Goal: Task Accomplishment & Management: Complete application form

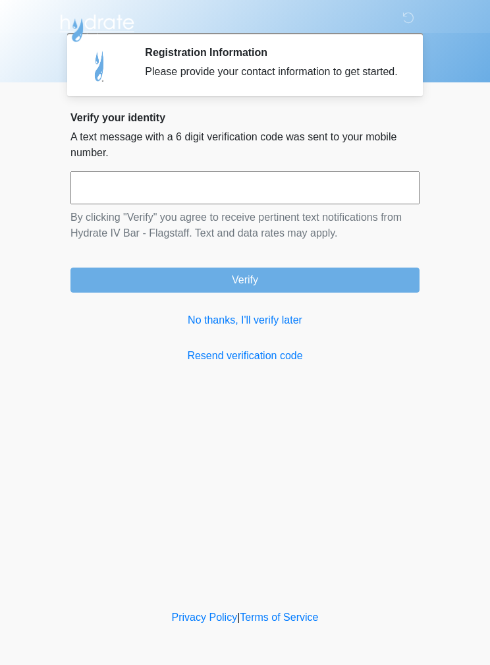
click at [262, 328] on link "No thanks, I'll verify later" at bounding box center [245, 320] width 349 height 16
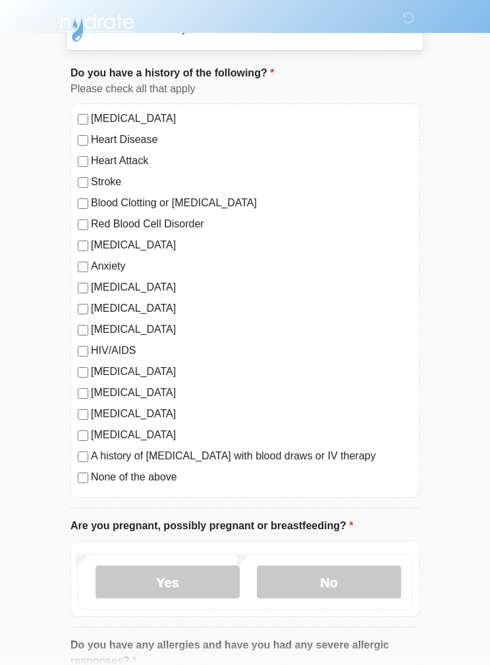
scroll to position [70, 0]
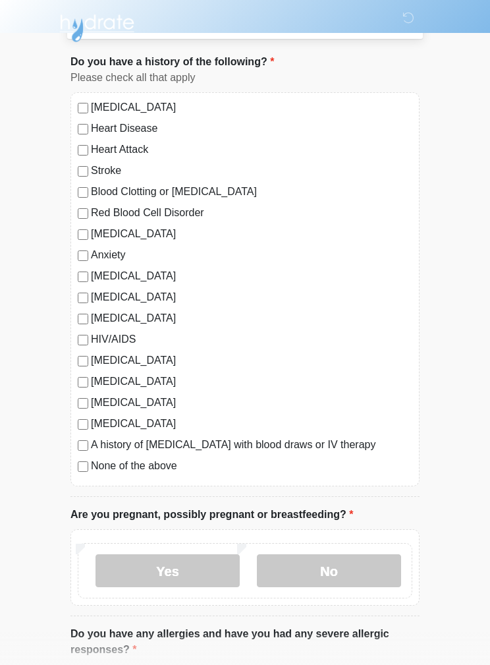
click at [336, 568] on label "No" at bounding box center [329, 570] width 144 height 33
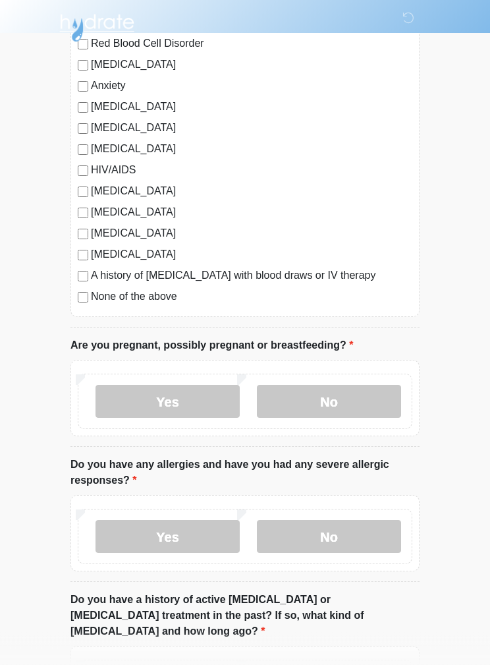
scroll to position [334, 0]
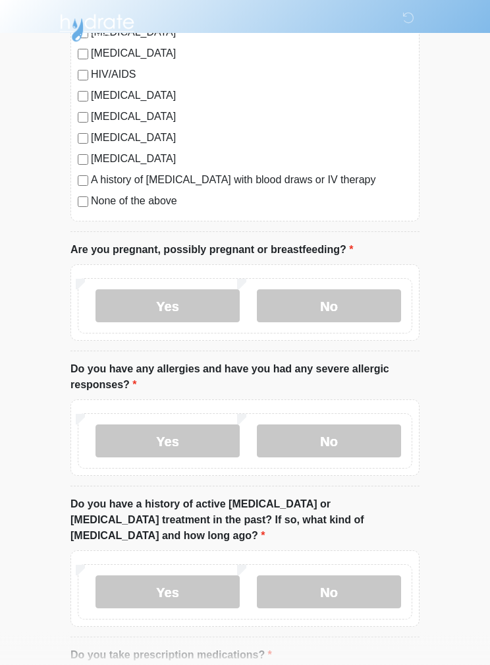
click at [347, 436] on label "No" at bounding box center [329, 441] width 144 height 33
click at [329, 575] on label "No" at bounding box center [329, 591] width 144 height 33
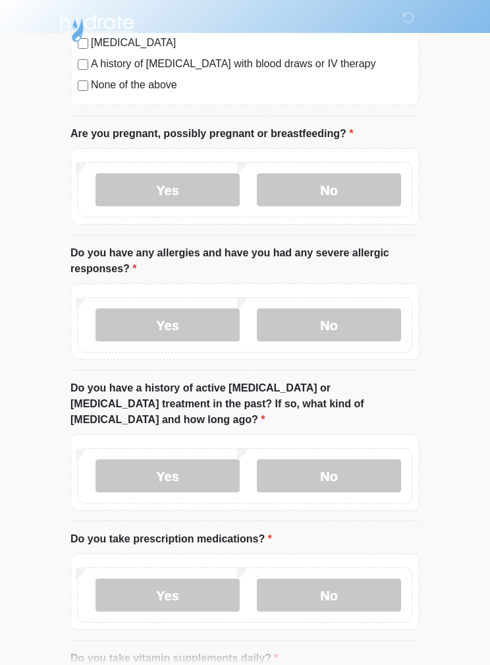
scroll to position [453, 0]
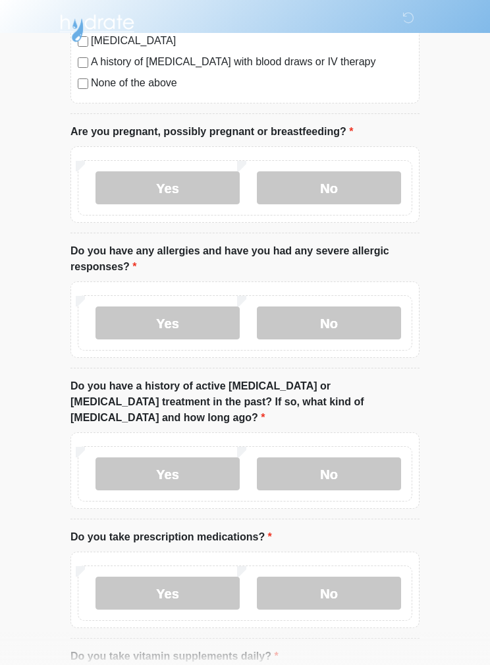
click at [343, 577] on label "No" at bounding box center [329, 593] width 144 height 33
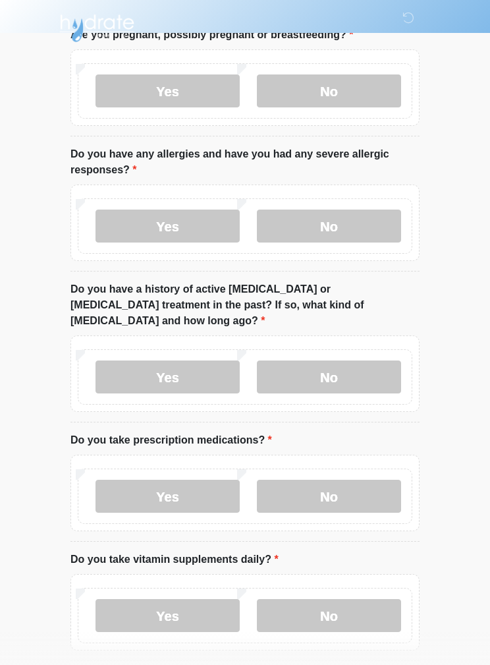
scroll to position [561, 0]
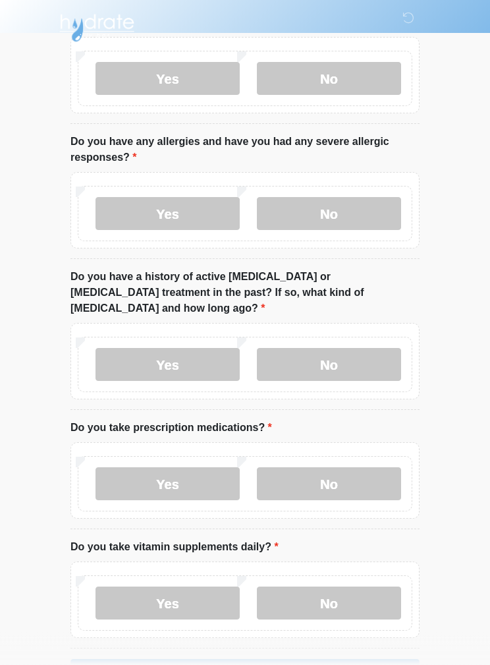
click at [345, 587] on label "No" at bounding box center [329, 603] width 144 height 33
click at [316, 659] on button "Continue" at bounding box center [245, 671] width 349 height 25
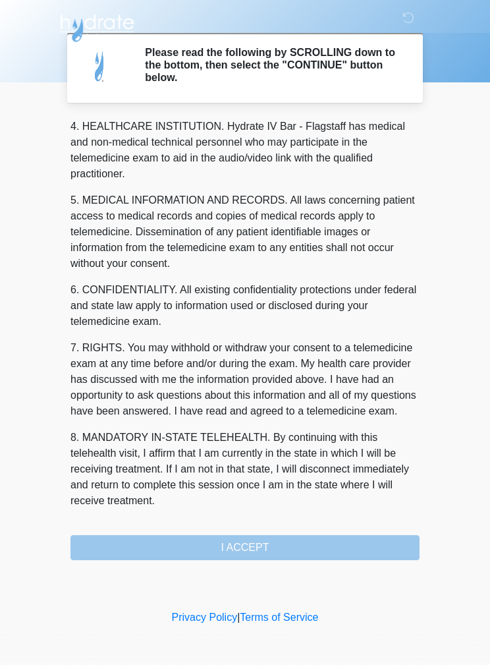
scroll to position [379, 0]
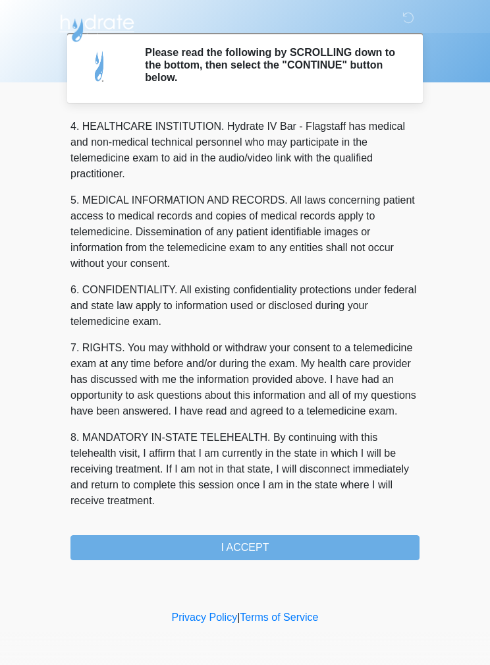
click at [281, 546] on button "I ACCEPT" at bounding box center [245, 547] width 349 height 25
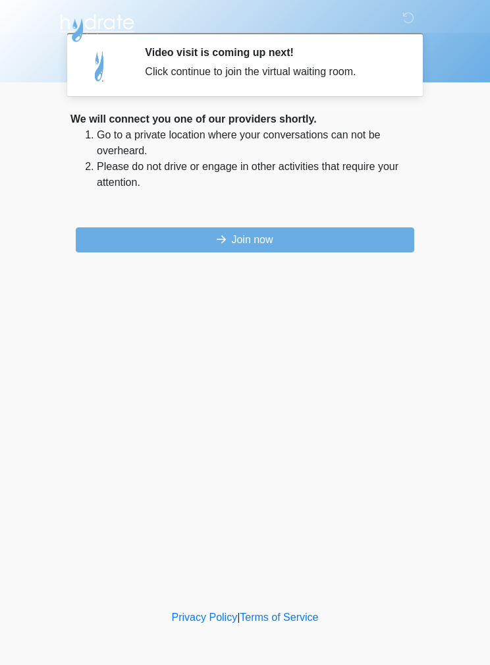
click at [176, 244] on button "Join now" at bounding box center [245, 239] width 339 height 25
